Goal: Task Accomplishment & Management: Manage account settings

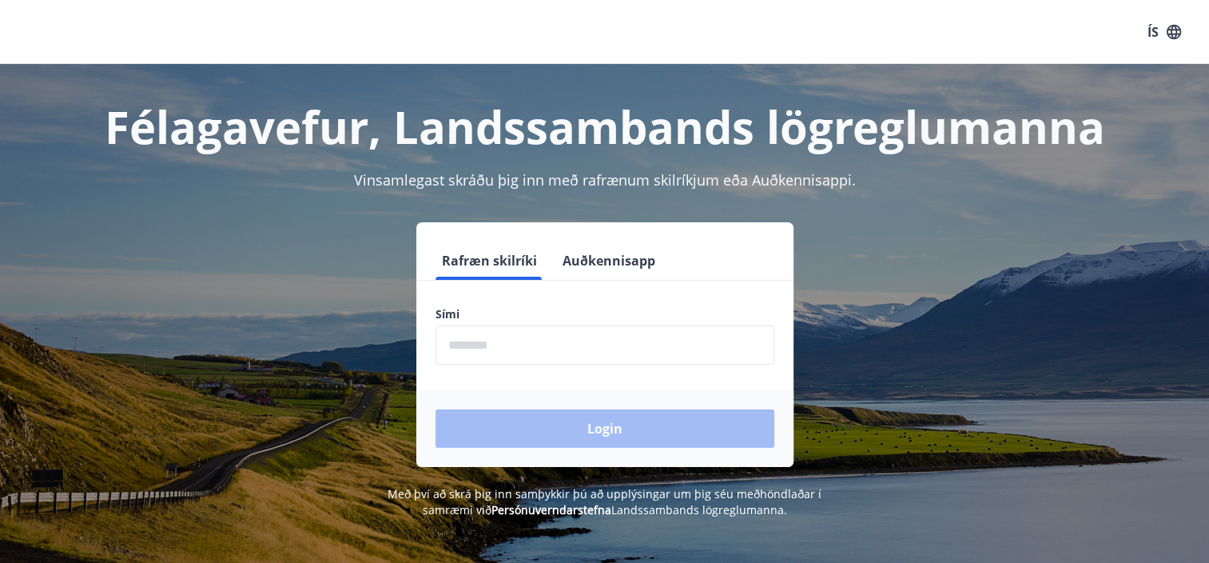
click at [618, 268] on button "Auðkennisapp" at bounding box center [608, 260] width 105 height 38
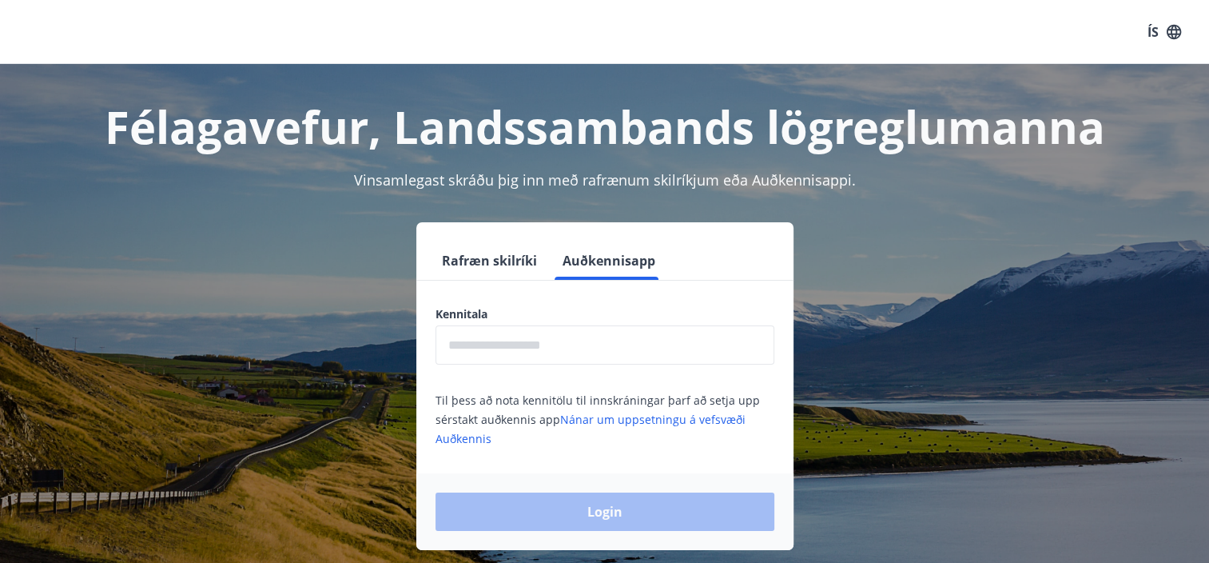
click at [593, 336] on input "text" at bounding box center [605, 344] width 339 height 39
type input "**********"
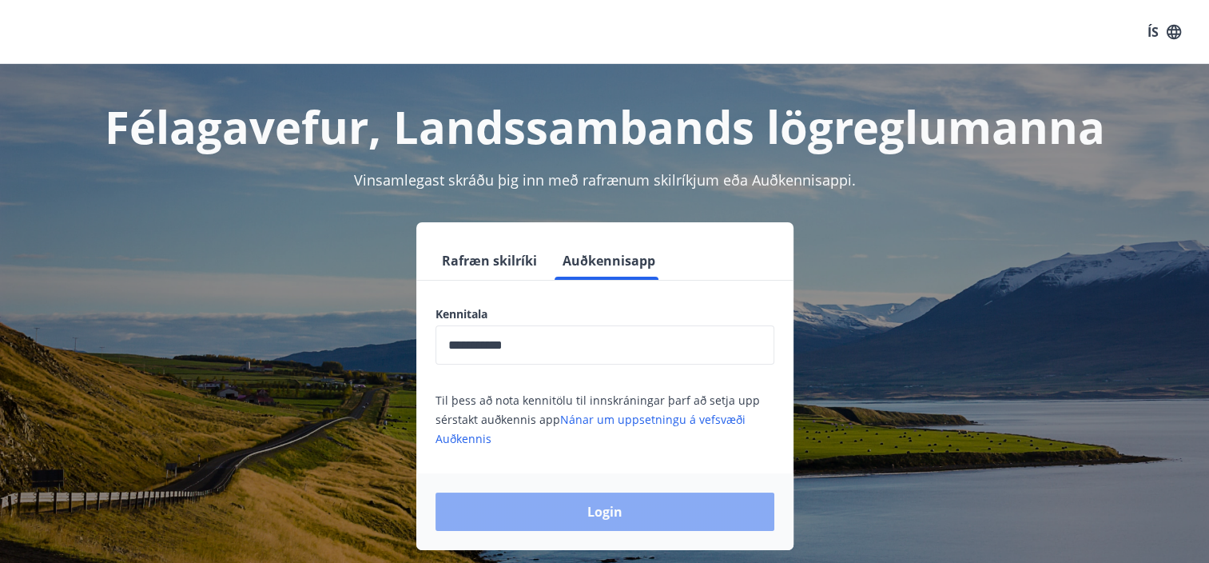
click at [606, 508] on button "Login" at bounding box center [605, 511] width 339 height 38
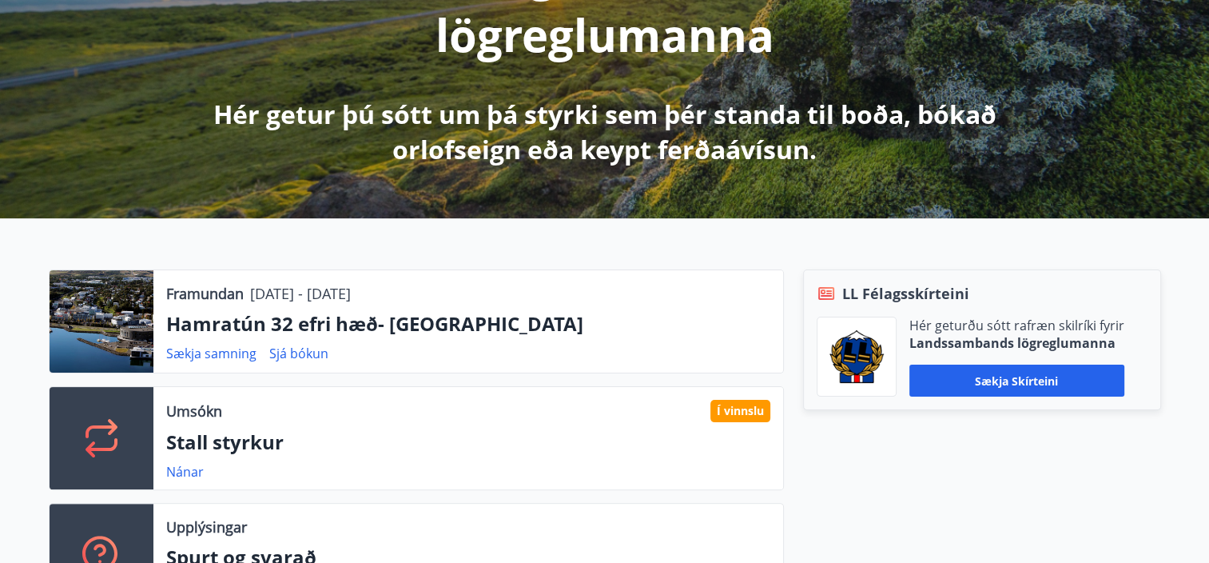
scroll to position [479, 0]
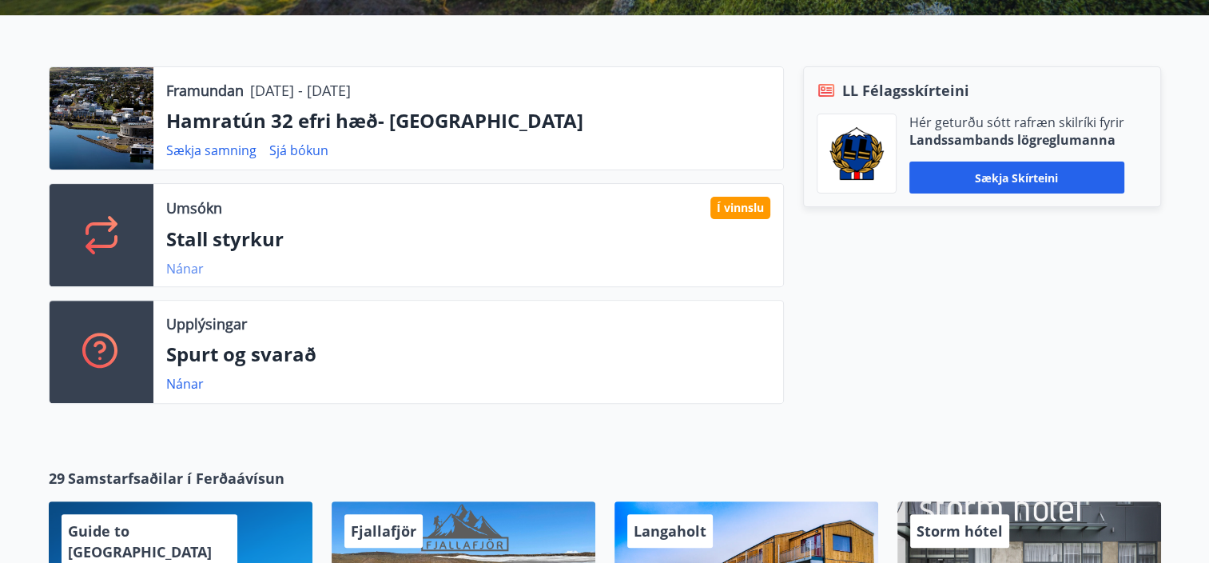
click at [198, 261] on link "Nánar" at bounding box center [185, 269] width 38 height 18
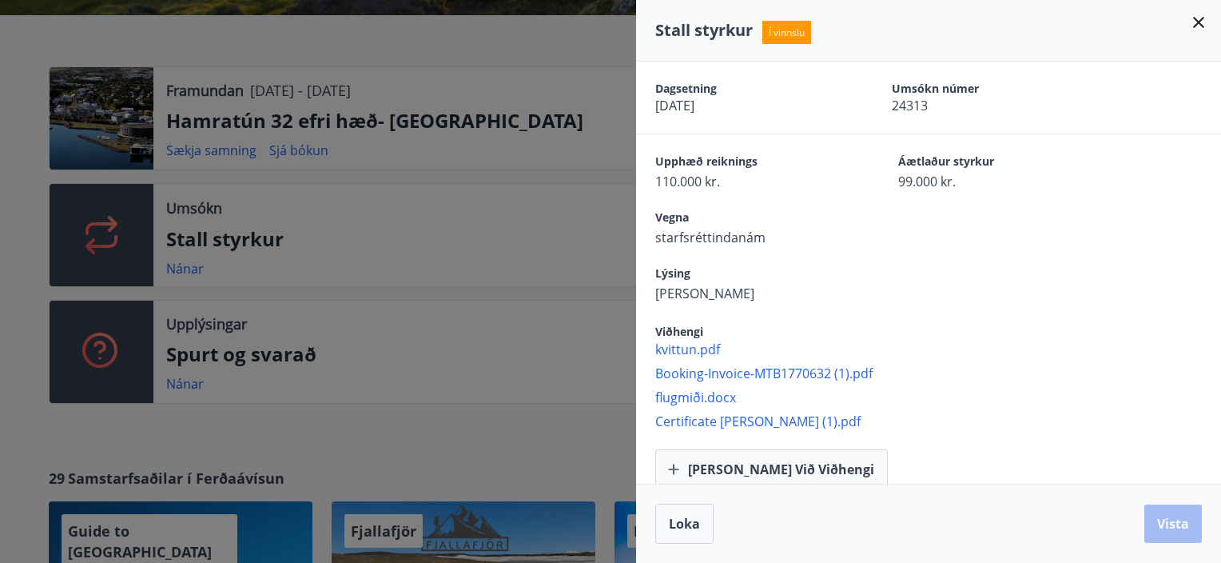
click at [585, 74] on div at bounding box center [610, 281] width 1221 height 563
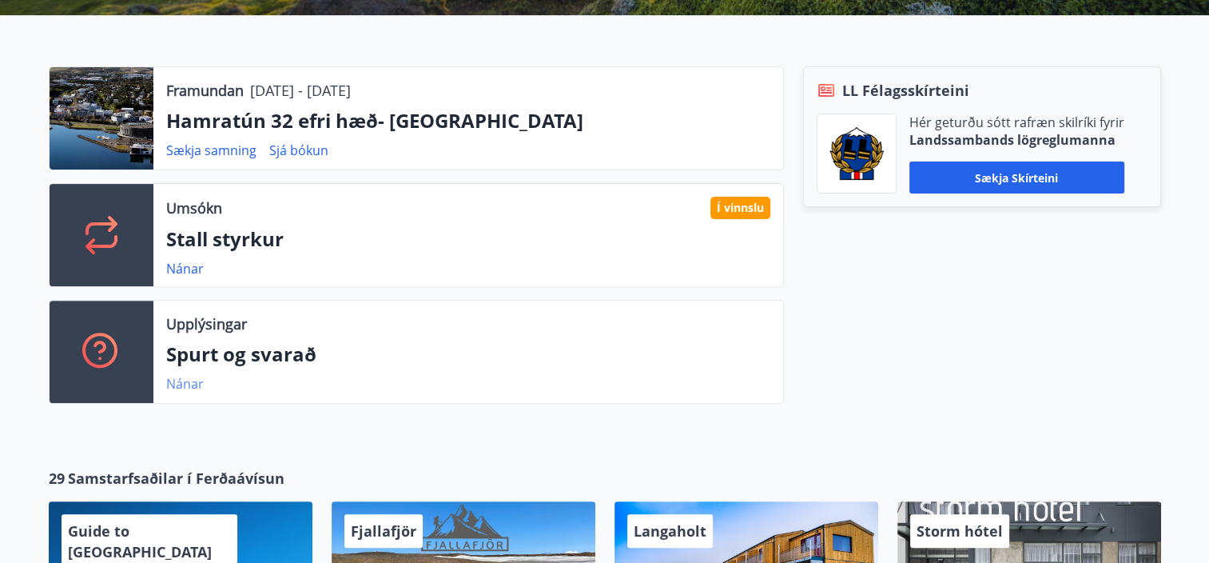
click at [192, 387] on link "Nánar" at bounding box center [185, 384] width 38 height 18
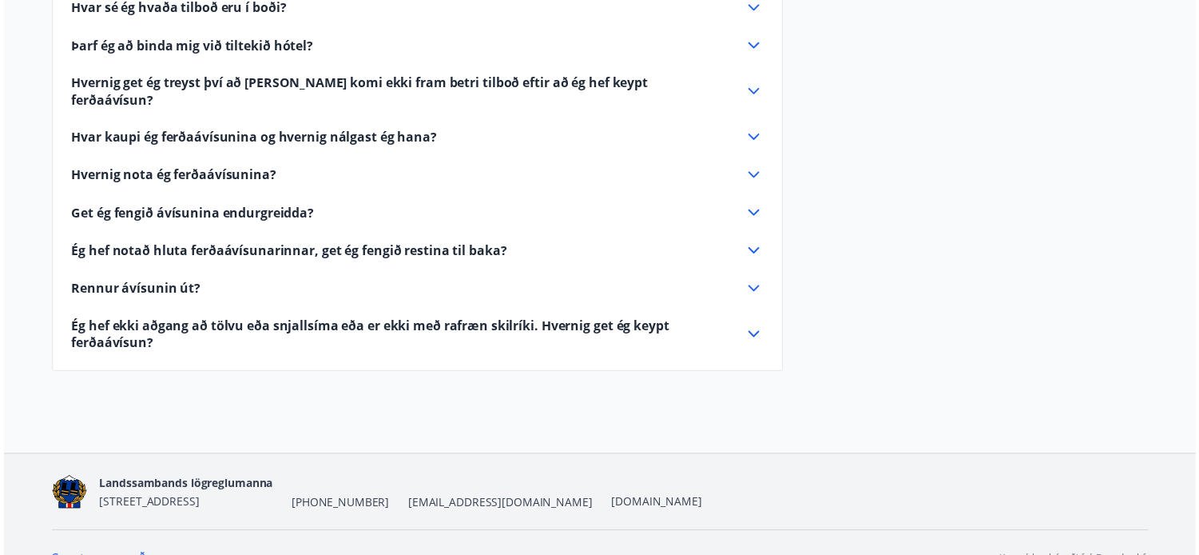
scroll to position [611, 0]
